Goal: Use online tool/utility

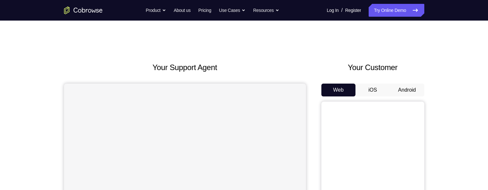
click at [407, 85] on button "Android" at bounding box center [407, 90] width 34 height 13
click at [409, 88] on button "Android" at bounding box center [407, 90] width 34 height 13
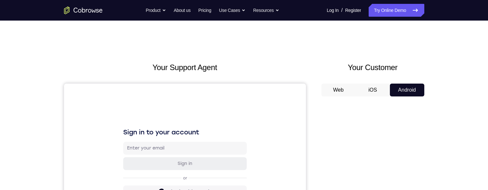
click at [405, 89] on button "Android" at bounding box center [407, 90] width 34 height 13
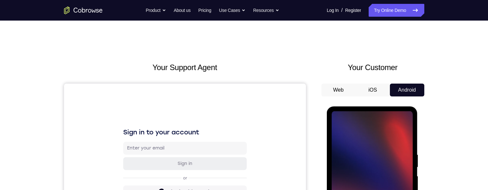
scroll to position [126, 0]
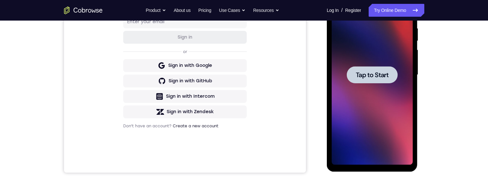
click at [365, 74] on span "Tap to Start" at bounding box center [371, 75] width 33 height 6
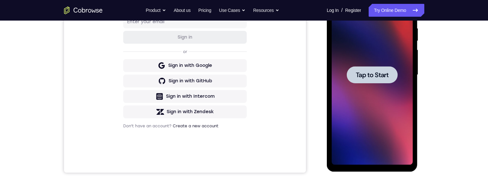
click at [379, 76] on span "Tap to Start" at bounding box center [371, 75] width 33 height 6
click at [381, 72] on span "Tap to Start" at bounding box center [371, 75] width 33 height 6
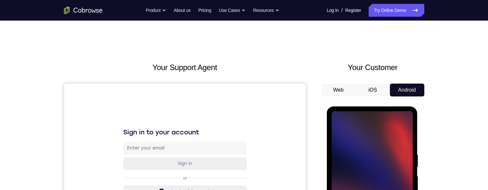
scroll to position [107, 0]
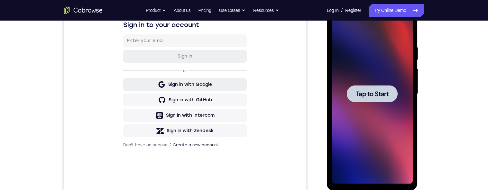
click at [373, 94] on span "Tap to Start" at bounding box center [371, 94] width 33 height 6
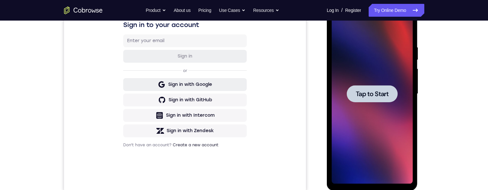
click at [373, 94] on span "Tap to Start" at bounding box center [371, 94] width 33 height 6
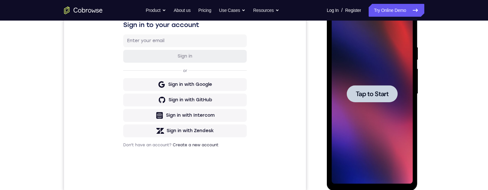
click at [373, 94] on span "Tap to Start" at bounding box center [371, 94] width 33 height 6
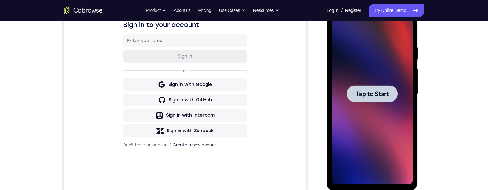
click at [373, 94] on span "Tap to Start" at bounding box center [371, 94] width 33 height 6
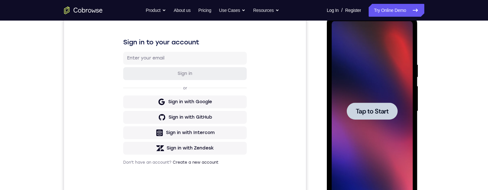
scroll to position [91, 0]
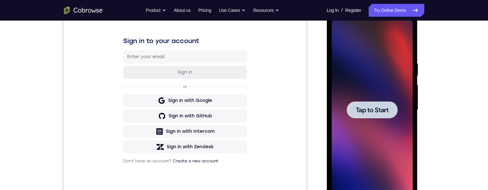
click at [366, 117] on div at bounding box center [371, 109] width 51 height 17
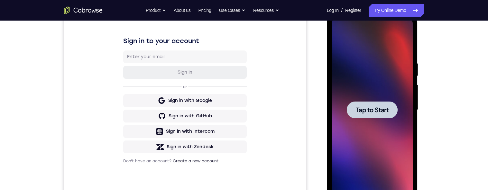
click at [366, 117] on div at bounding box center [371, 109] width 51 height 17
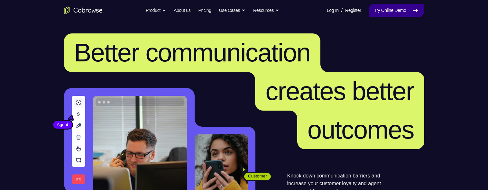
click at [392, 4] on link "Try Online Demo" at bounding box center [395, 10] width 55 height 13
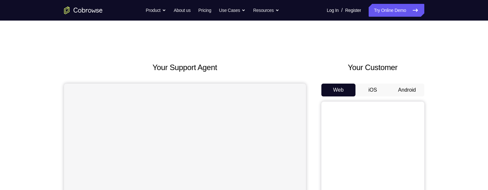
click at [403, 87] on button "Android" at bounding box center [407, 90] width 34 height 13
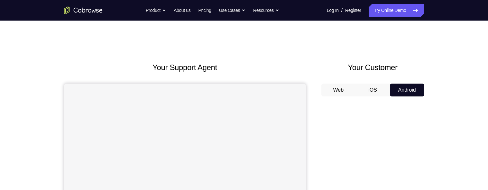
click at [408, 90] on button "Android" at bounding box center [407, 90] width 34 height 13
click at [383, 8] on link "Try Online Demo" at bounding box center [395, 10] width 55 height 13
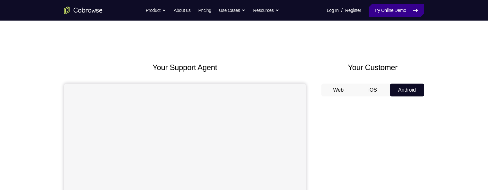
click at [383, 8] on link "Try Online Demo" at bounding box center [395, 10] width 55 height 13
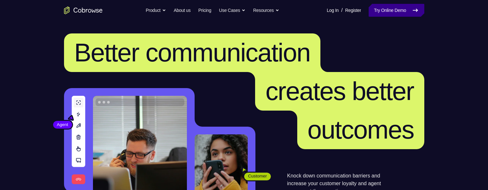
click at [395, 13] on link "Try Online Demo" at bounding box center [395, 10] width 55 height 13
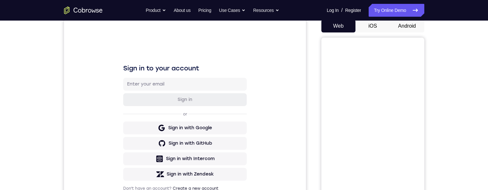
scroll to position [55, 0]
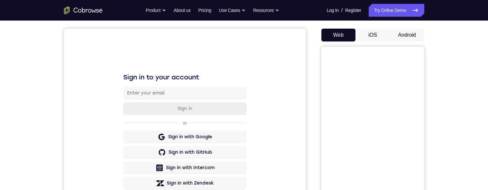
click at [410, 39] on button "Android" at bounding box center [407, 35] width 34 height 13
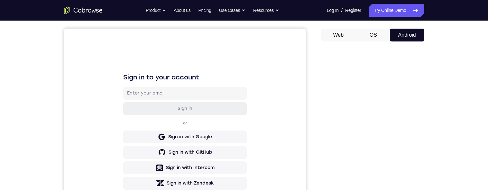
scroll to position [12, 0]
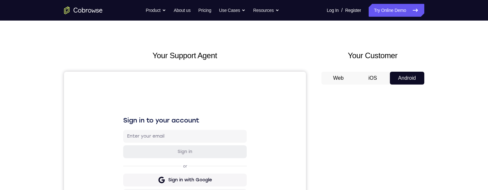
click at [399, 75] on button "Android" at bounding box center [407, 78] width 34 height 13
click at [340, 74] on button "Web" at bounding box center [338, 78] width 34 height 13
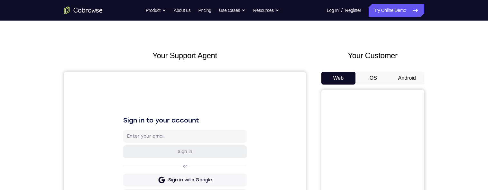
click at [406, 80] on button "Android" at bounding box center [407, 78] width 34 height 13
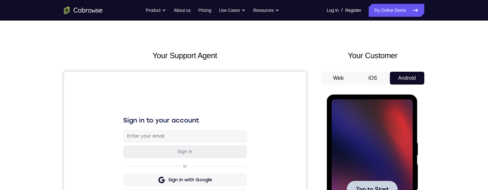
scroll to position [0, 0]
click at [373, 181] on div at bounding box center [371, 189] width 51 height 17
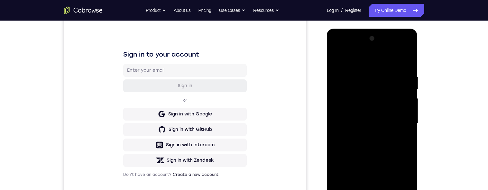
scroll to position [136, 0]
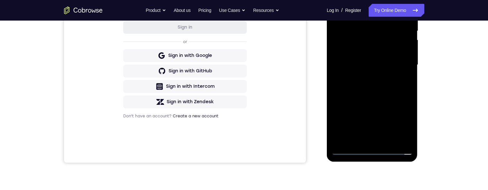
click at [370, 150] on div at bounding box center [371, 65] width 81 height 180
click at [401, 121] on div at bounding box center [371, 65] width 81 height 180
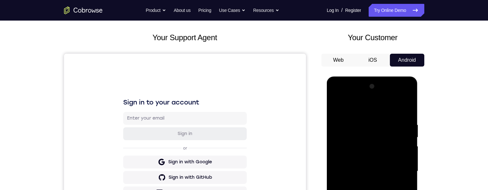
scroll to position [23, 0]
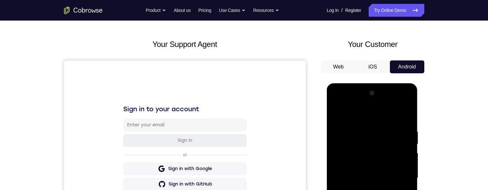
click at [379, 113] on div at bounding box center [371, 178] width 81 height 180
click at [376, 142] on div at bounding box center [371, 178] width 81 height 180
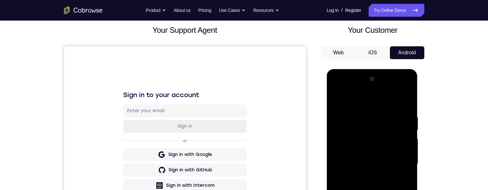
scroll to position [88, 0]
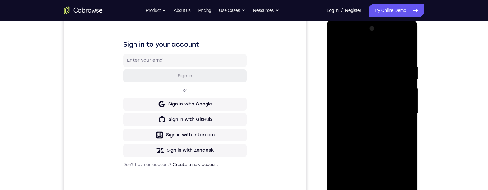
click at [340, 139] on div at bounding box center [371, 113] width 81 height 180
click at [346, 140] on div at bounding box center [371, 113] width 81 height 180
click at [339, 187] on div at bounding box center [371, 113] width 81 height 180
click at [346, 187] on div at bounding box center [371, 113] width 81 height 180
click at [350, 84] on div at bounding box center [371, 113] width 81 height 180
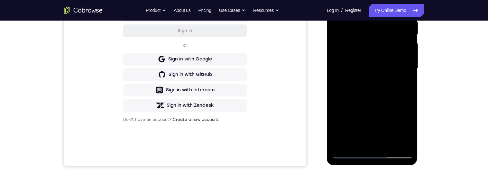
scroll to position [134, 0]
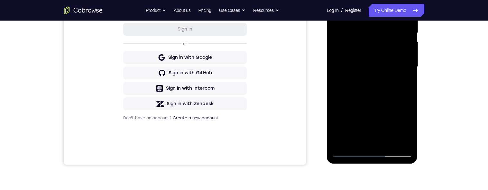
click at [352, 137] on div at bounding box center [371, 67] width 81 height 180
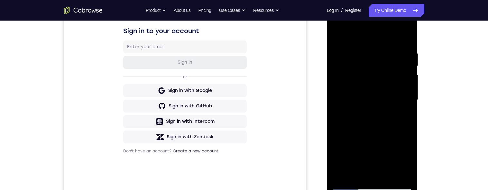
scroll to position [144, 0]
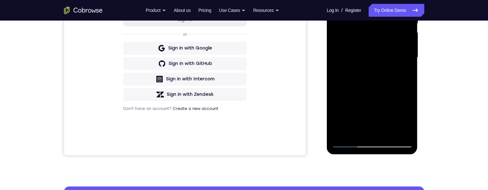
click at [357, 131] on div at bounding box center [371, 58] width 81 height 180
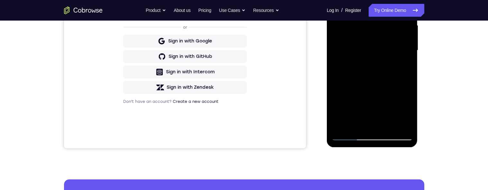
scroll to position [130, 0]
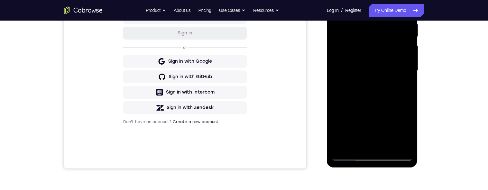
click at [363, 93] on div at bounding box center [371, 71] width 81 height 180
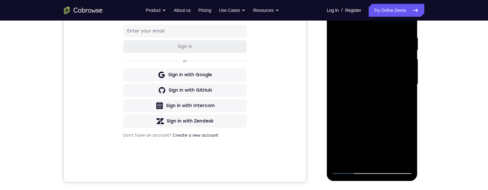
scroll to position [109, 0]
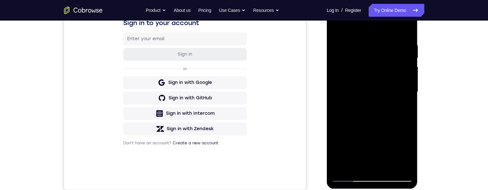
click at [359, 91] on div at bounding box center [371, 92] width 81 height 180
click at [361, 88] on div at bounding box center [371, 92] width 81 height 180
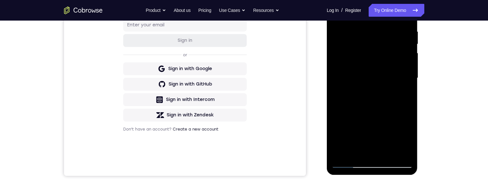
scroll to position [146, 0]
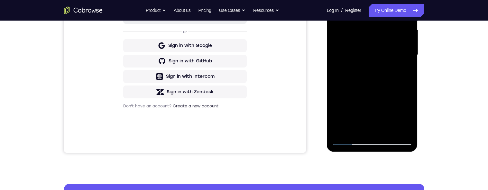
click at [349, 137] on div at bounding box center [371, 55] width 81 height 180
click at [437, 97] on div "Your Support Agent Your Customer Web iOS Android Next Steps We’d be happy to gi…" at bounding box center [243, 86] width 411 height 424
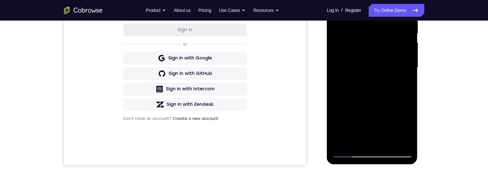
scroll to position [144, 0]
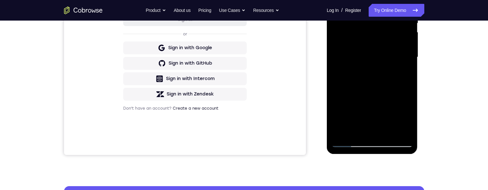
click at [349, 143] on div at bounding box center [371, 57] width 81 height 180
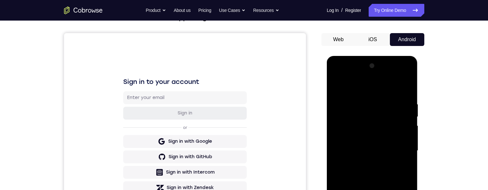
scroll to position [66, 0]
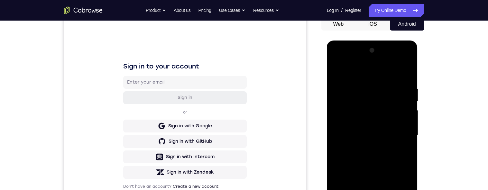
click at [406, 82] on div at bounding box center [371, 135] width 81 height 180
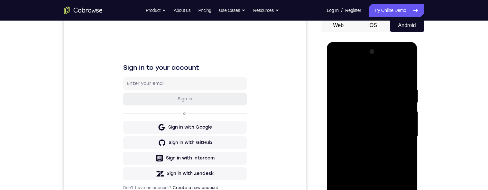
click at [343, 85] on div at bounding box center [371, 137] width 81 height 180
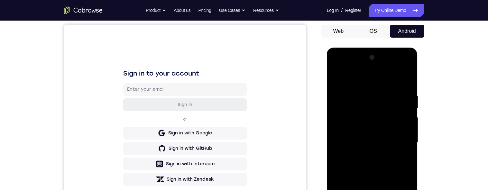
click at [358, 117] on div at bounding box center [371, 142] width 81 height 180
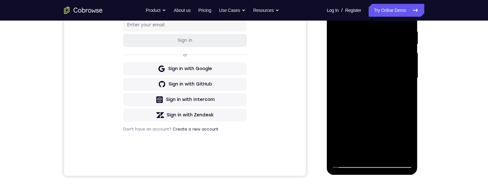
scroll to position [121, 0]
